Goal: Participate in discussion: Engage in conversation with other users on a specific topic

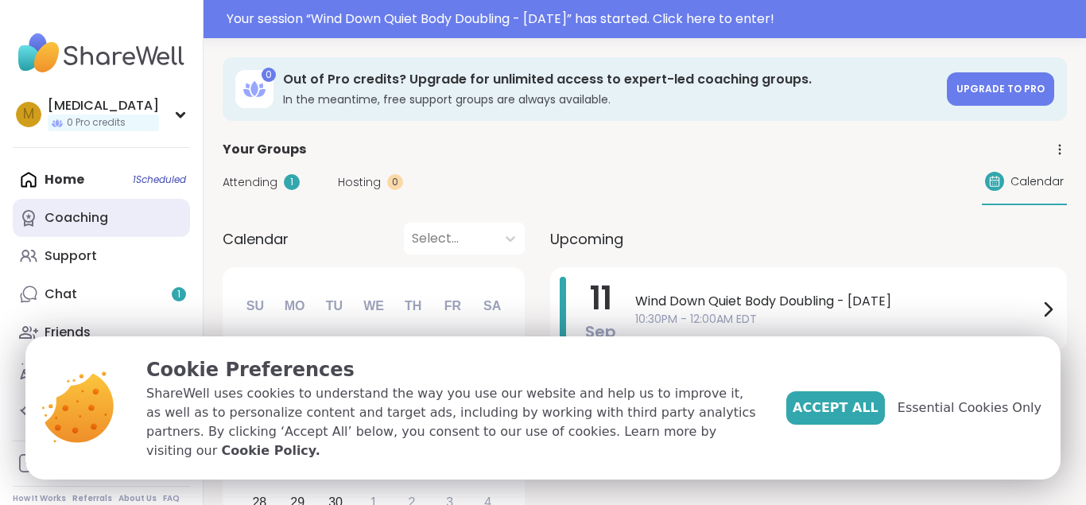
click at [88, 218] on div "Coaching" at bounding box center [77, 217] width 64 height 17
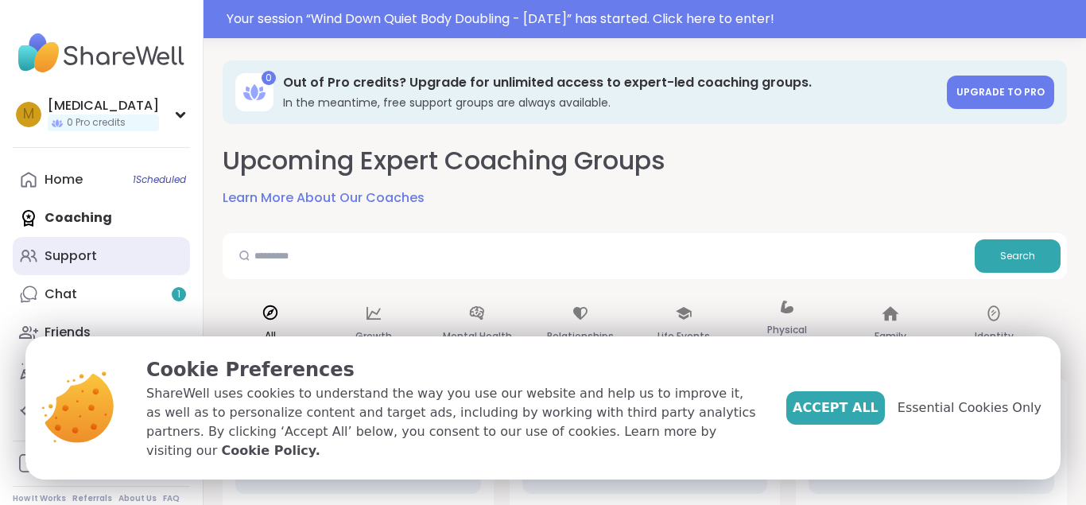
click at [85, 264] on div "Support" at bounding box center [71, 255] width 52 height 17
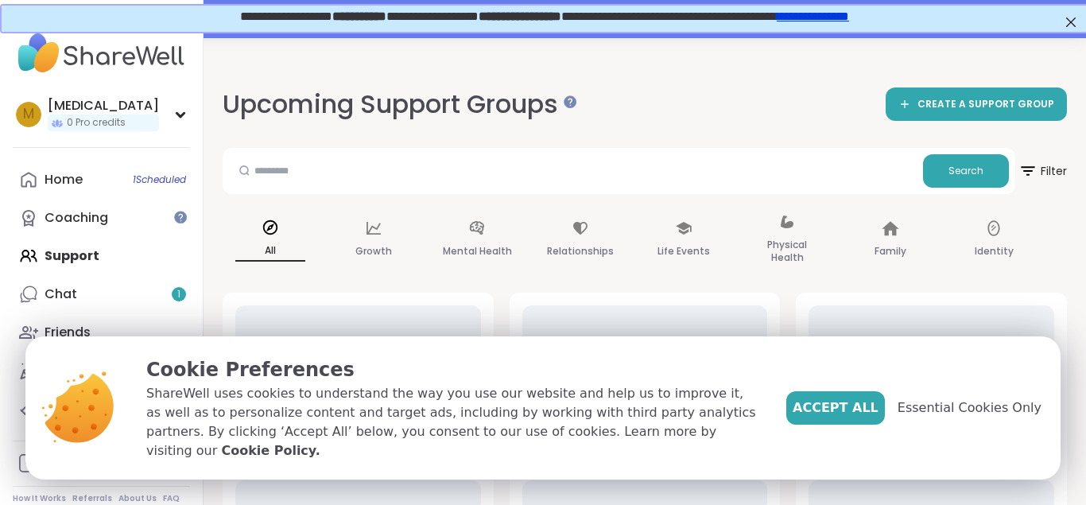
click at [101, 152] on div "M [MEDICAL_DATA] 0 Pro credits Profile Membership Settings Help Home 1 Schedule…" at bounding box center [102, 252] width 204 height 505
click at [95, 176] on link "Home 1 Scheduled" at bounding box center [101, 180] width 177 height 38
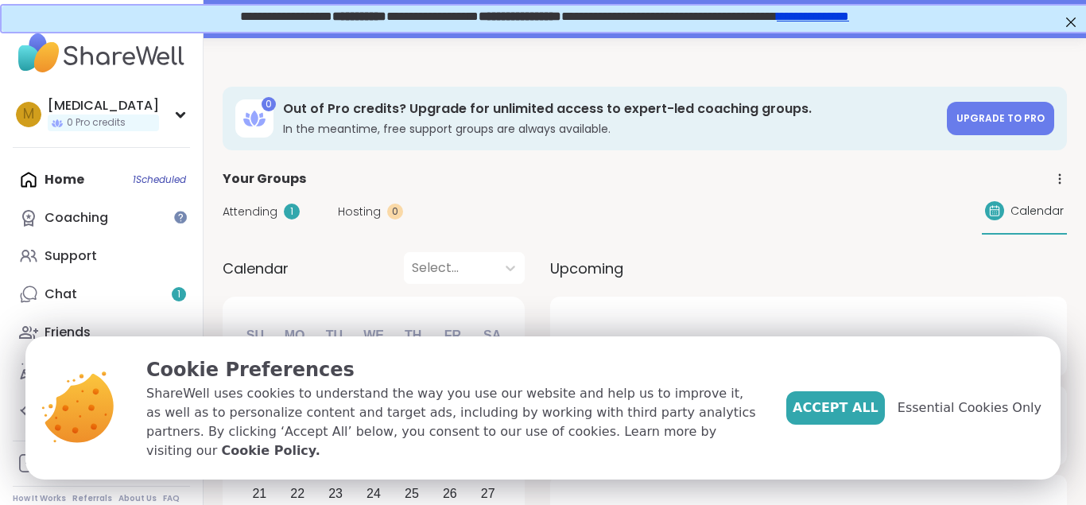
click at [272, 207] on span "Attending" at bounding box center [250, 212] width 55 height 17
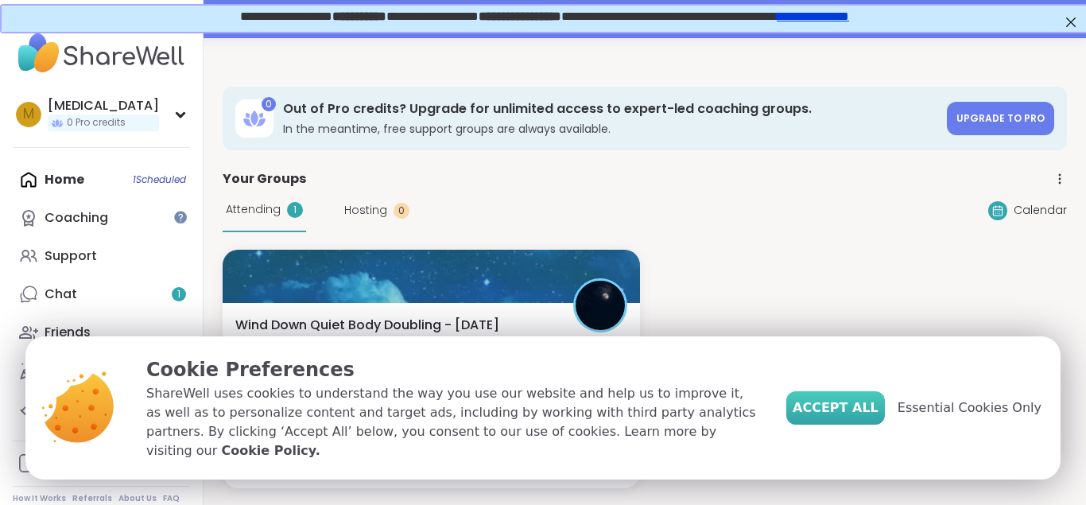
click at [871, 411] on span "Accept All" at bounding box center [836, 407] width 86 height 19
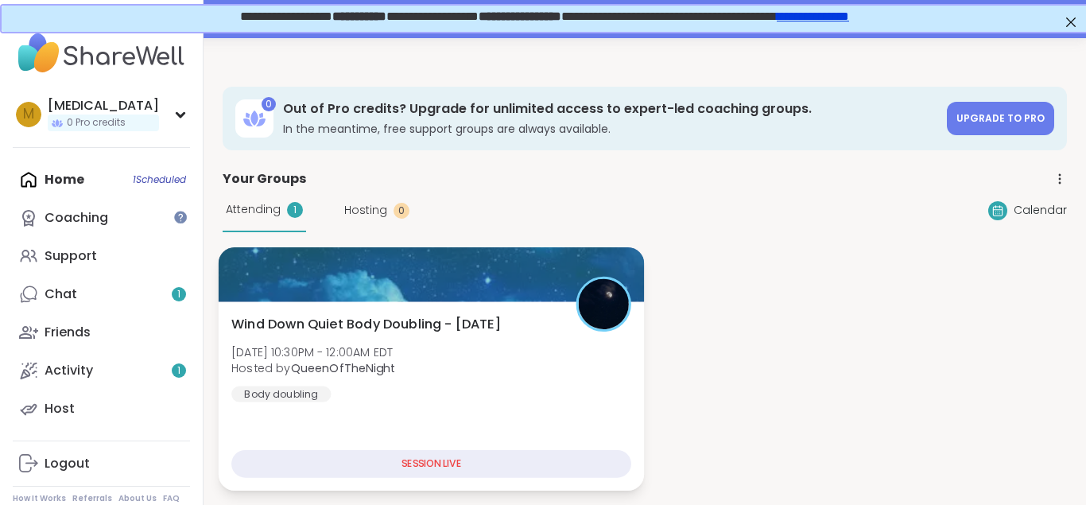
click at [442, 355] on div "Wind Down Quiet Body Doubling - [DATE] [DATE] 10:30PM - 12:00AM EDT Hosted by Q…" at bounding box center [431, 358] width 400 height 87
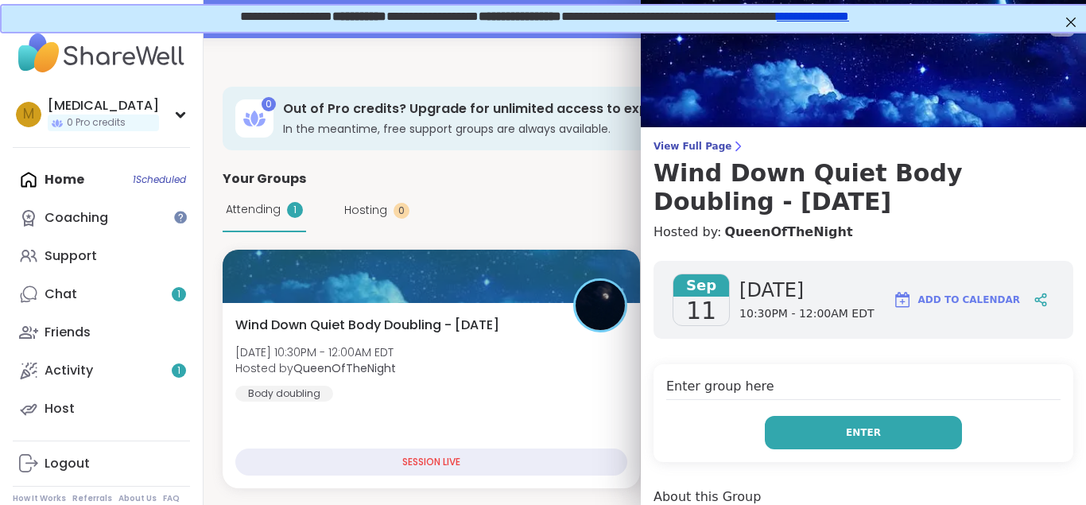
click at [795, 435] on button "Enter" at bounding box center [863, 432] width 197 height 33
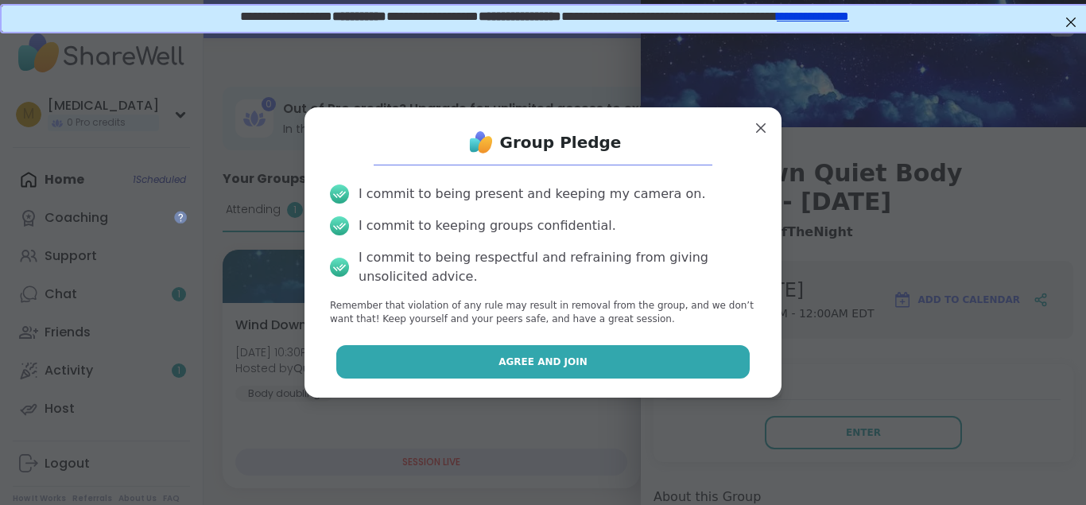
click at [633, 355] on button "Agree and Join" at bounding box center [543, 361] width 414 height 33
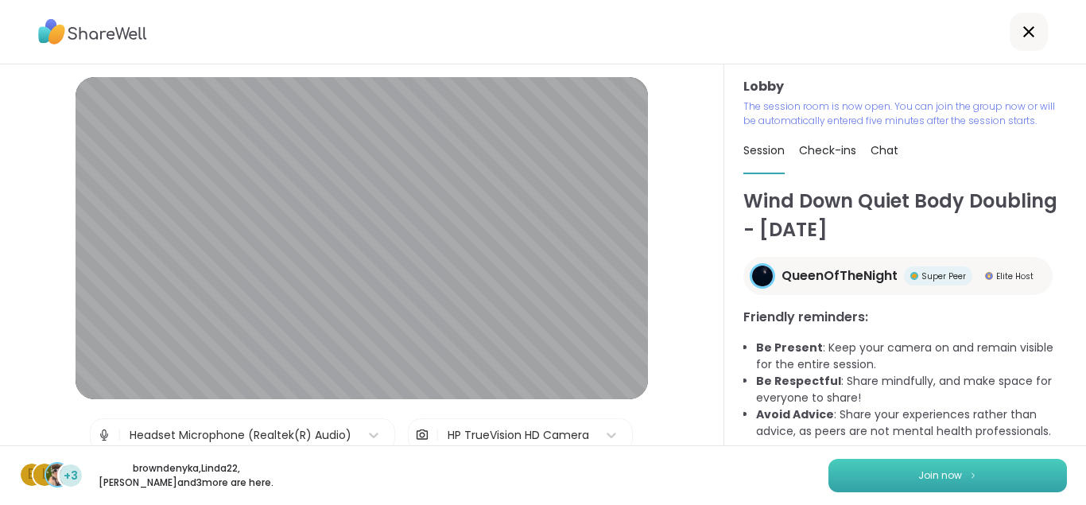
click at [1006, 470] on button "Join now" at bounding box center [947, 475] width 239 height 33
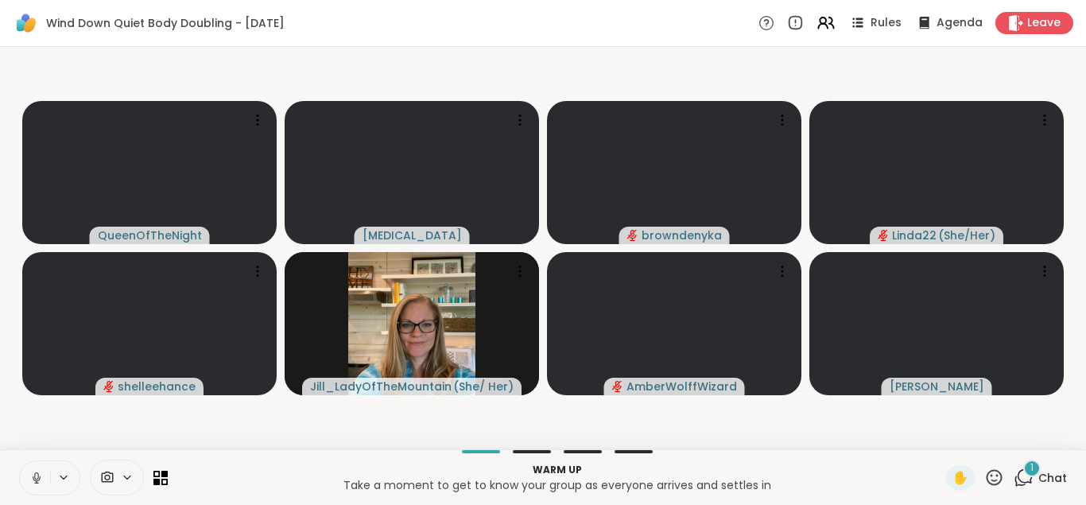
click at [41, 472] on icon at bounding box center [36, 478] width 14 height 14
